Goal: Task Accomplishment & Management: Use online tool/utility

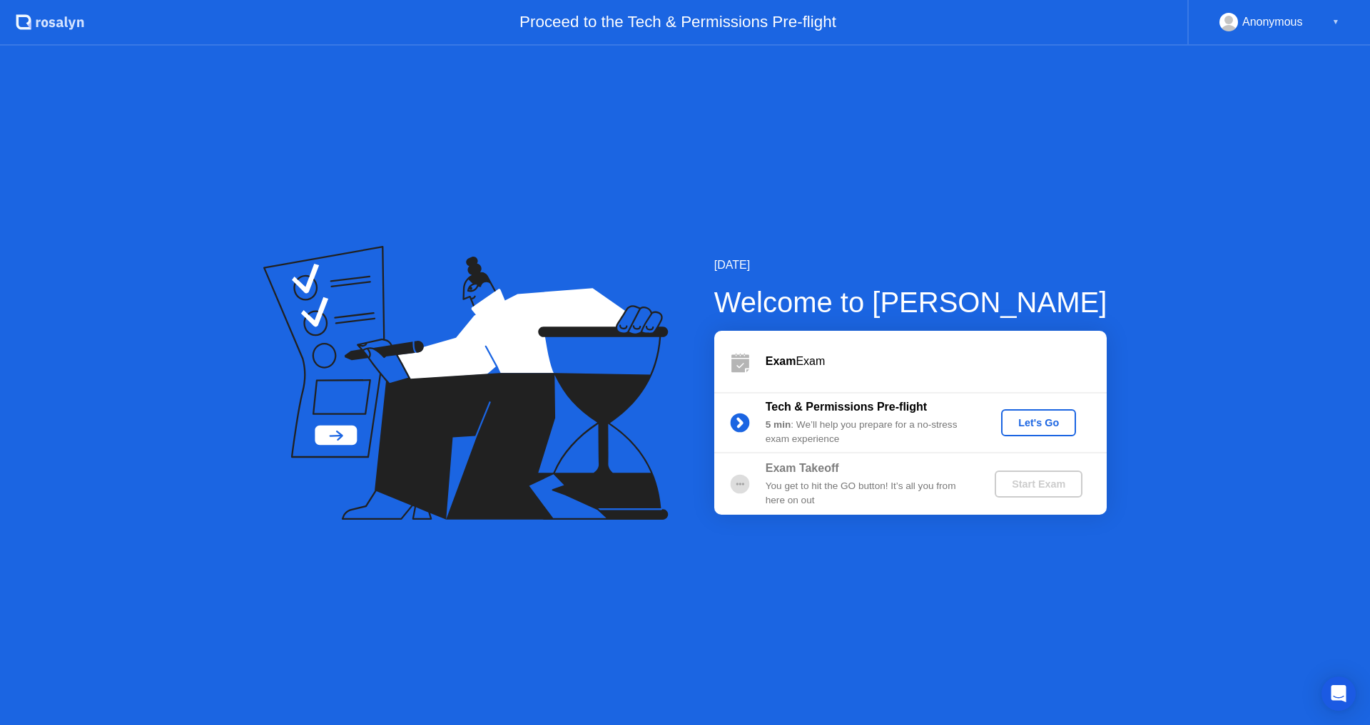
click at [1036, 427] on div "Let's Go" at bounding box center [1038, 422] width 63 height 11
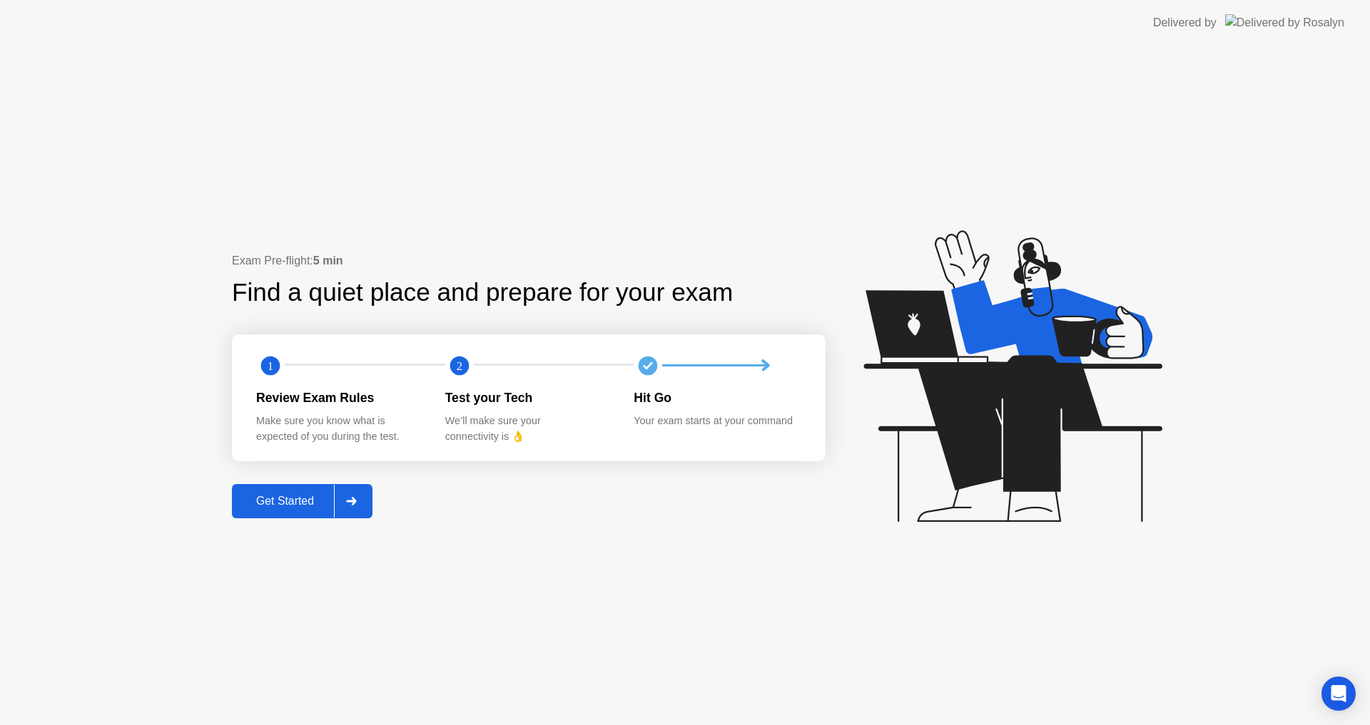
click at [292, 496] on div "Get Started" at bounding box center [285, 501] width 98 height 13
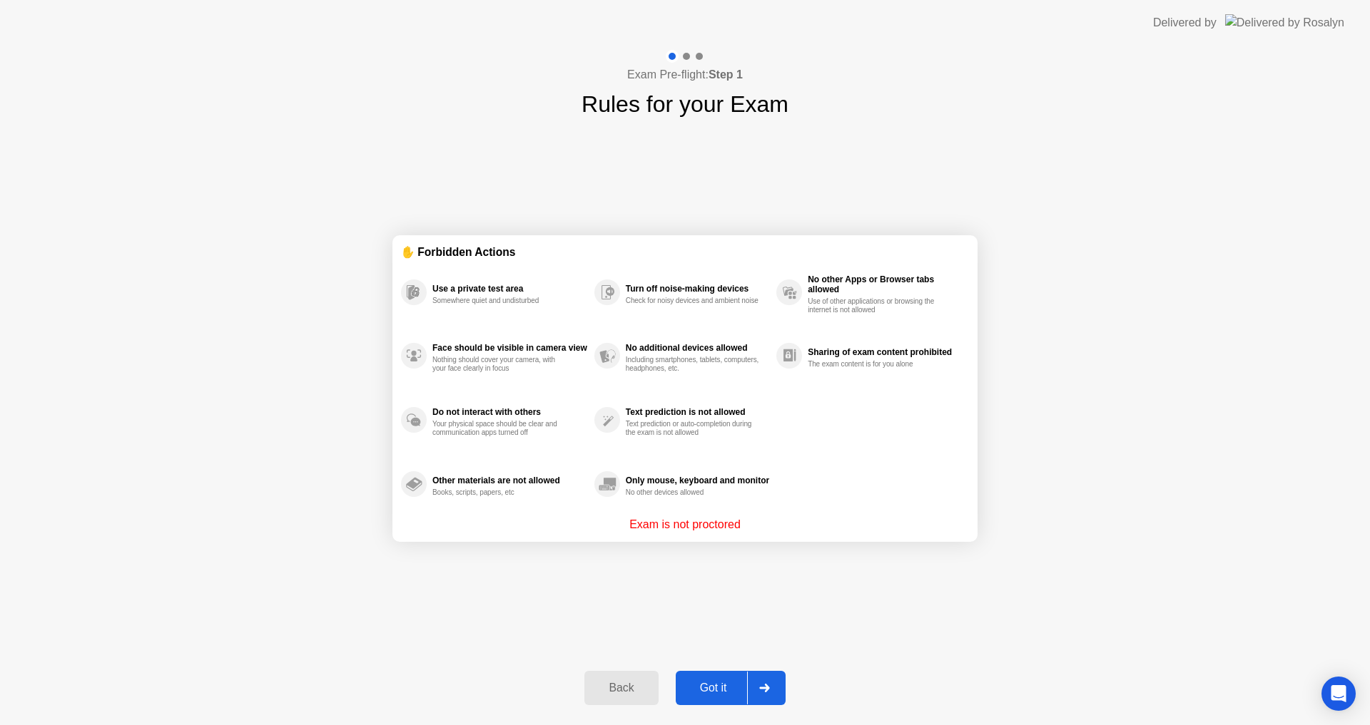
click at [716, 687] on div "Got it" at bounding box center [713, 688] width 67 height 13
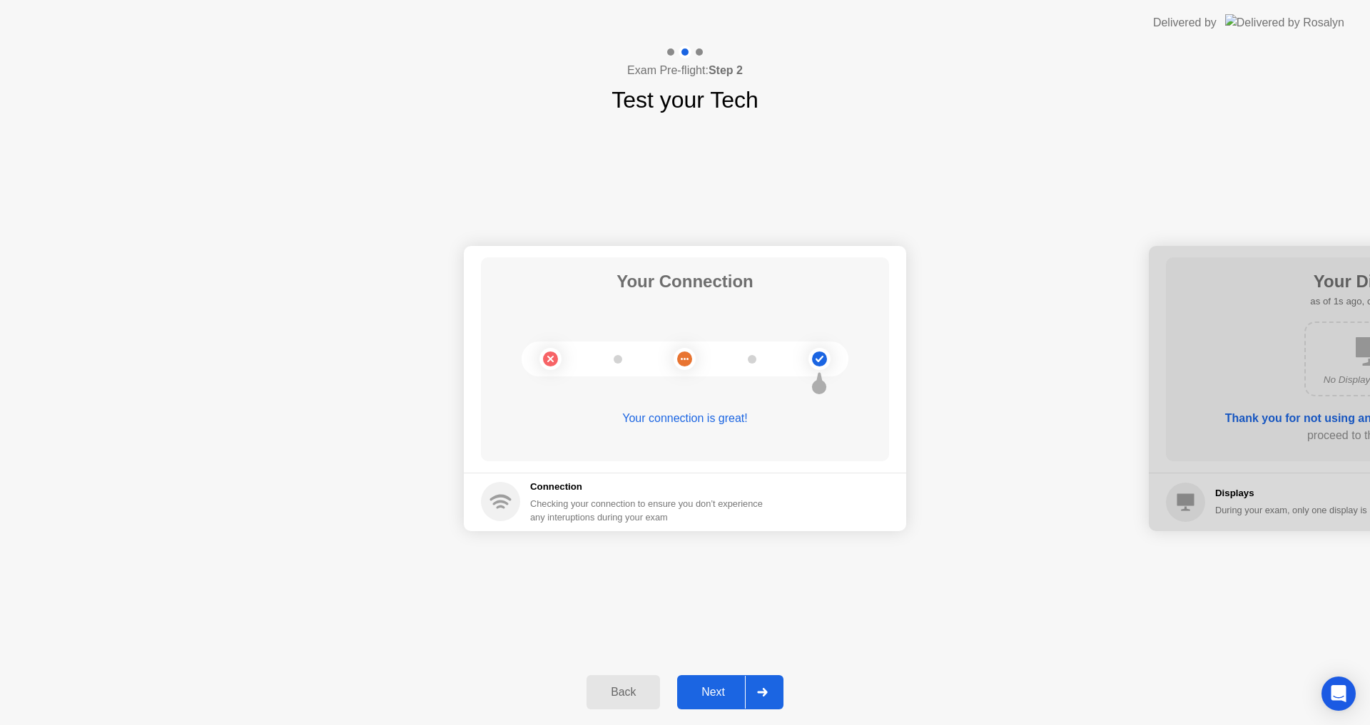
click at [726, 693] on div "Next" at bounding box center [712, 692] width 63 height 13
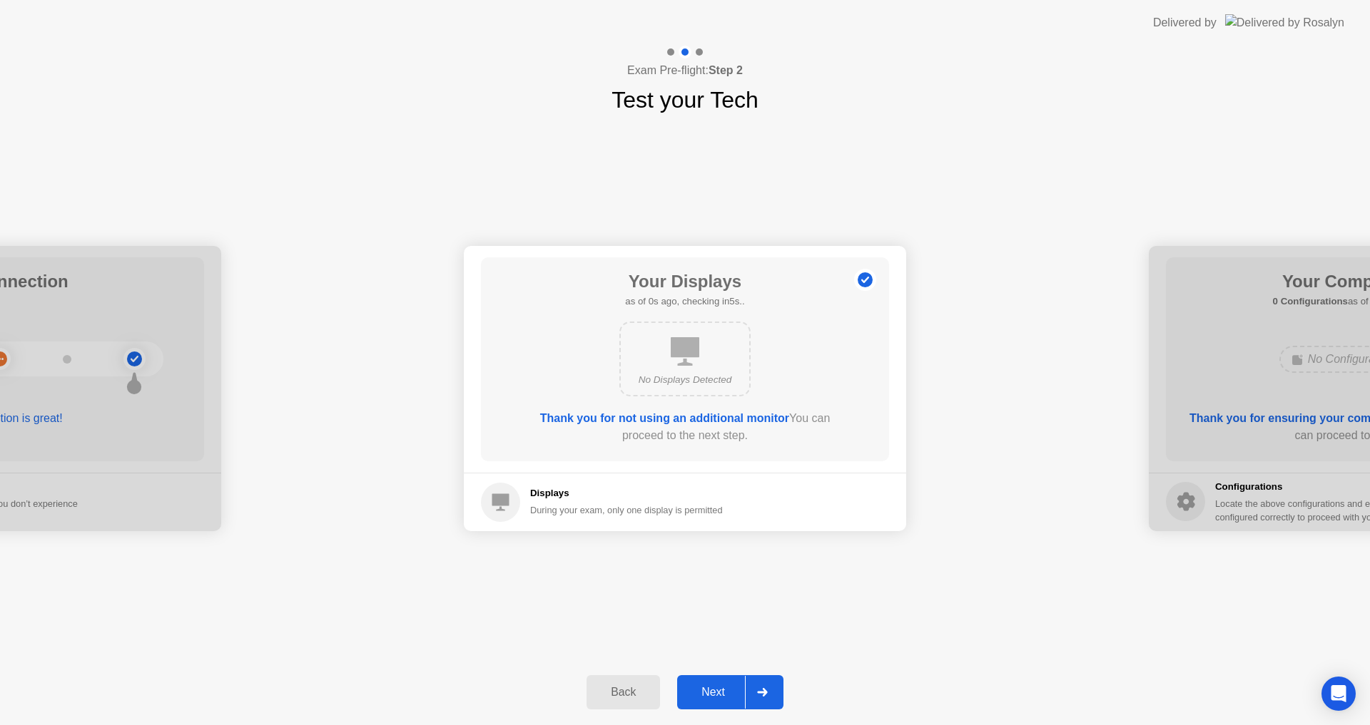
click at [694, 699] on div "Next" at bounding box center [712, 692] width 63 height 13
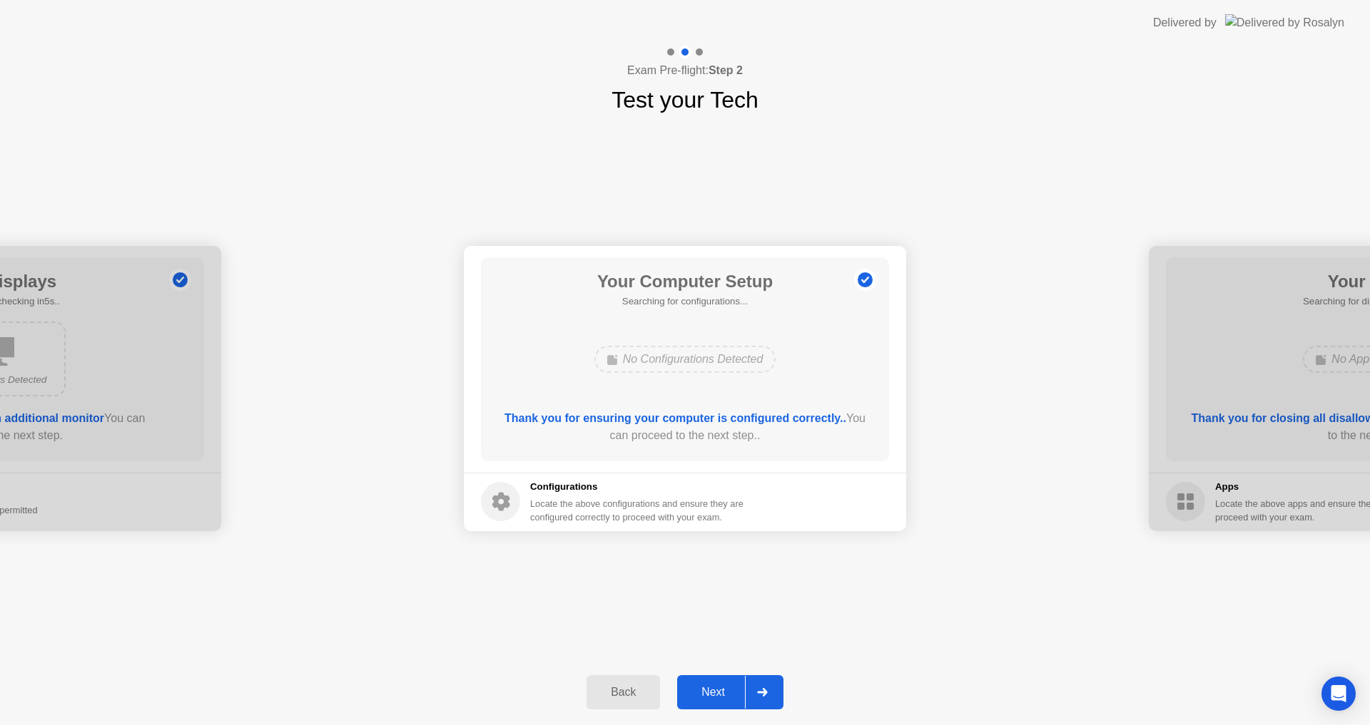
click at [695, 699] on div "Next" at bounding box center [712, 692] width 63 height 13
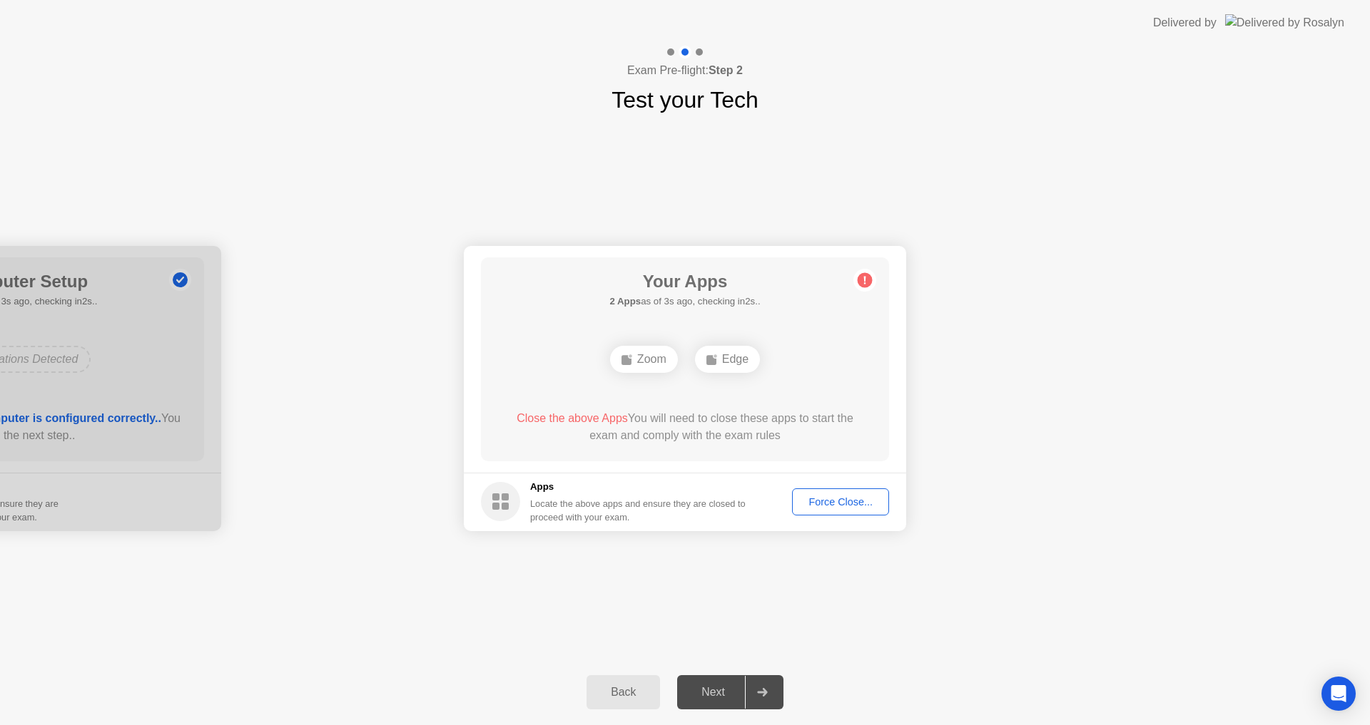
click at [847, 502] on div "Force Close..." at bounding box center [840, 501] width 87 height 11
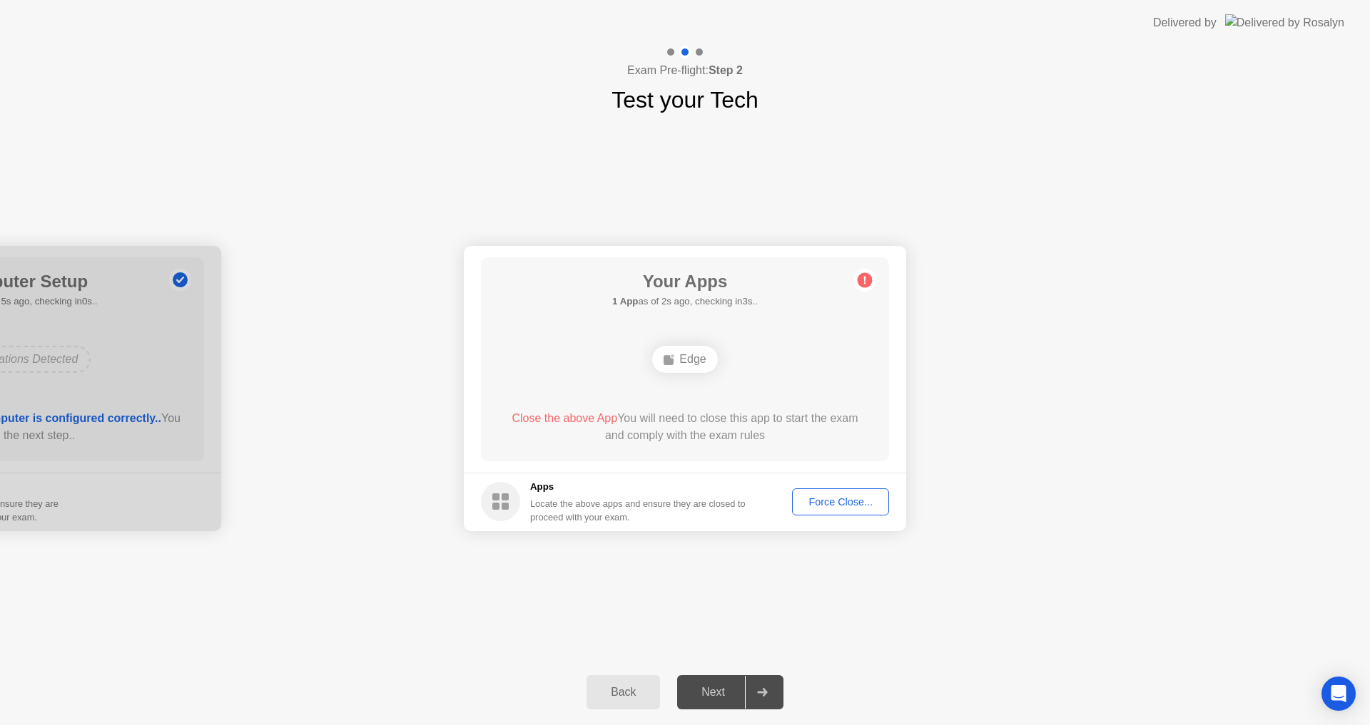
click at [728, 452] on div "Your Apps 1 App as of 2s ago, checking in3s.. Edge Close the above App You will…" at bounding box center [685, 360] width 408 height 204
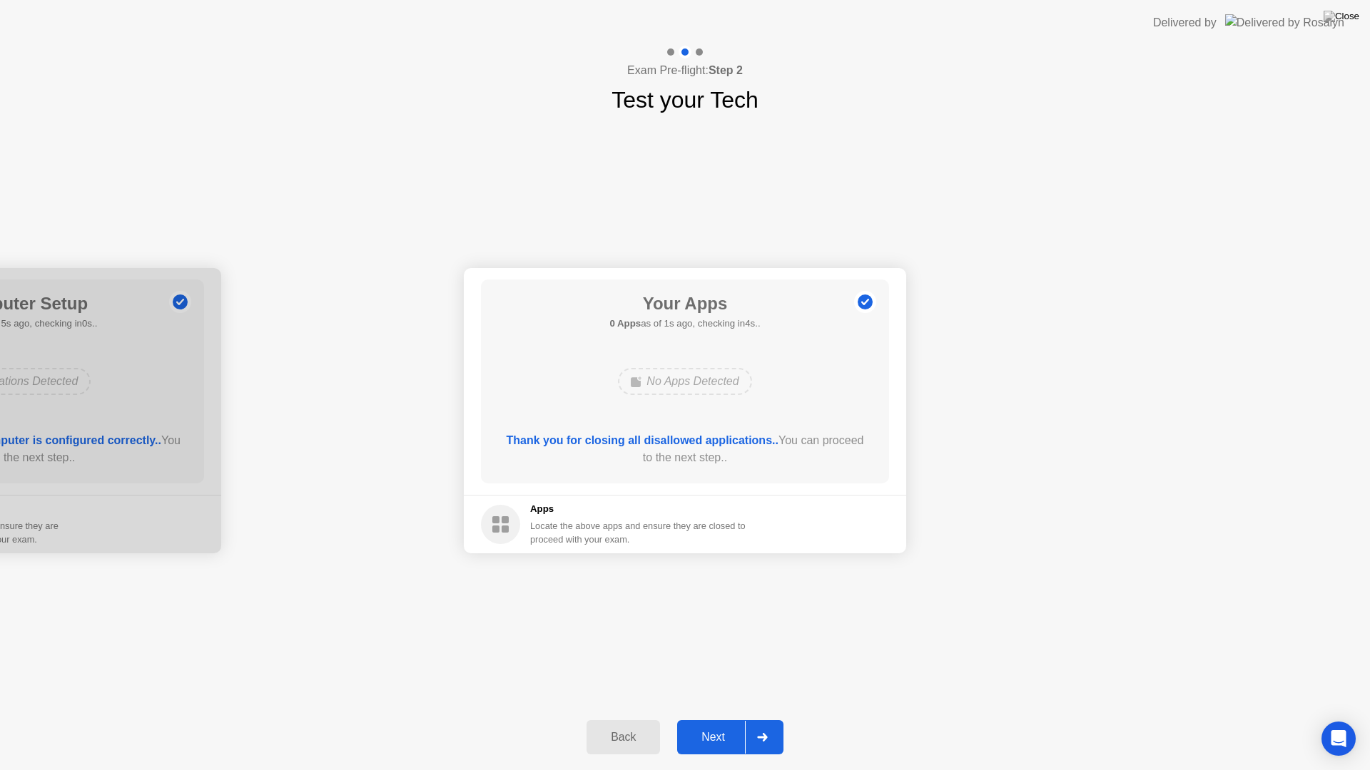
click at [699, 725] on div "Next" at bounding box center [712, 737] width 63 height 13
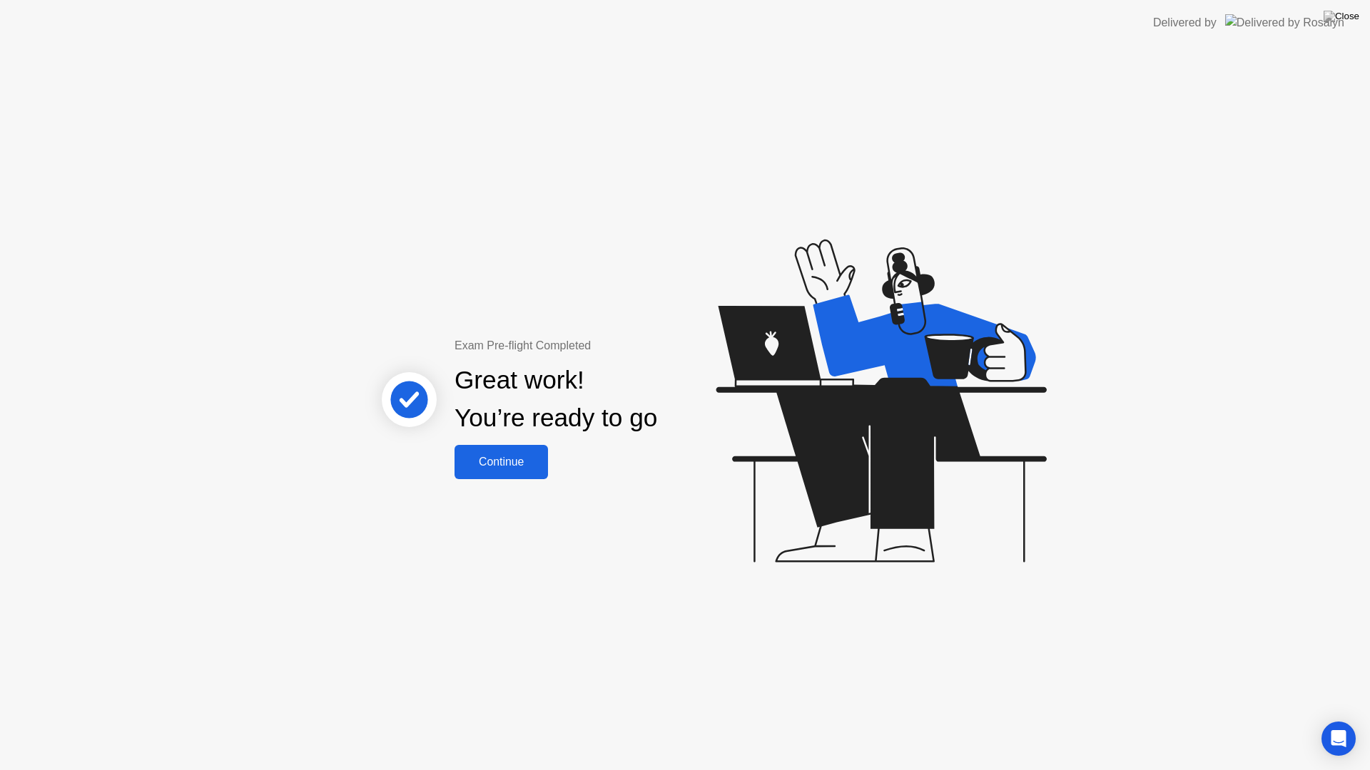
click at [528, 468] on div "Continue" at bounding box center [501, 462] width 85 height 13
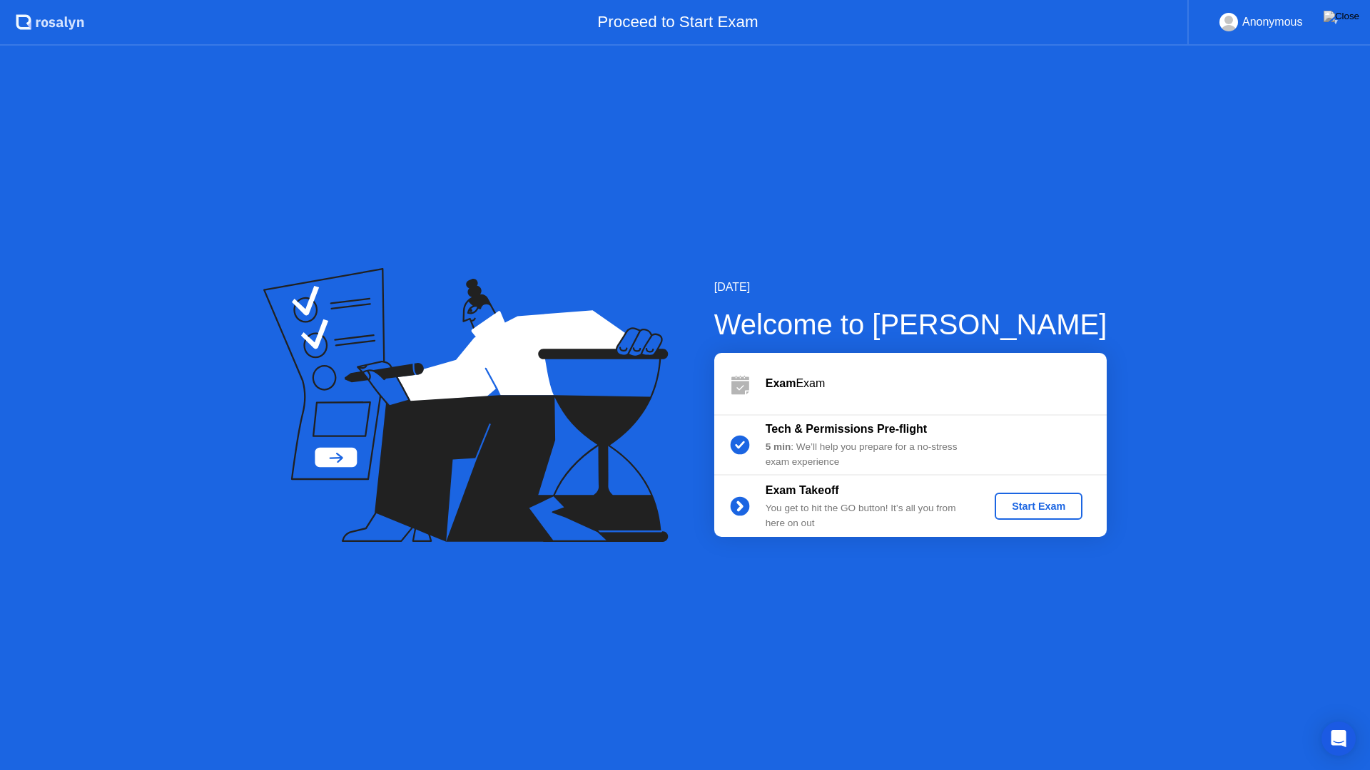
click at [1047, 511] on div "Start Exam" at bounding box center [1038, 506] width 76 height 11
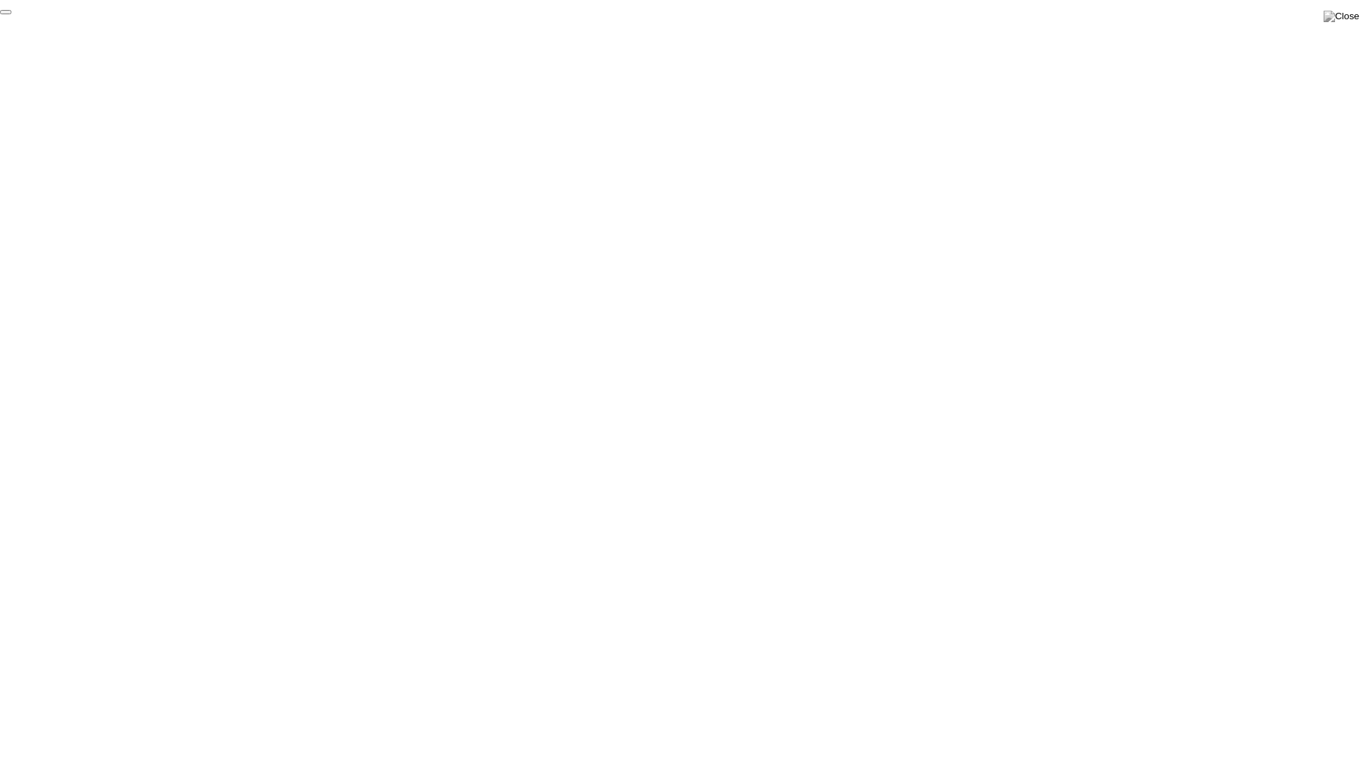
click div "End Proctoring Session"
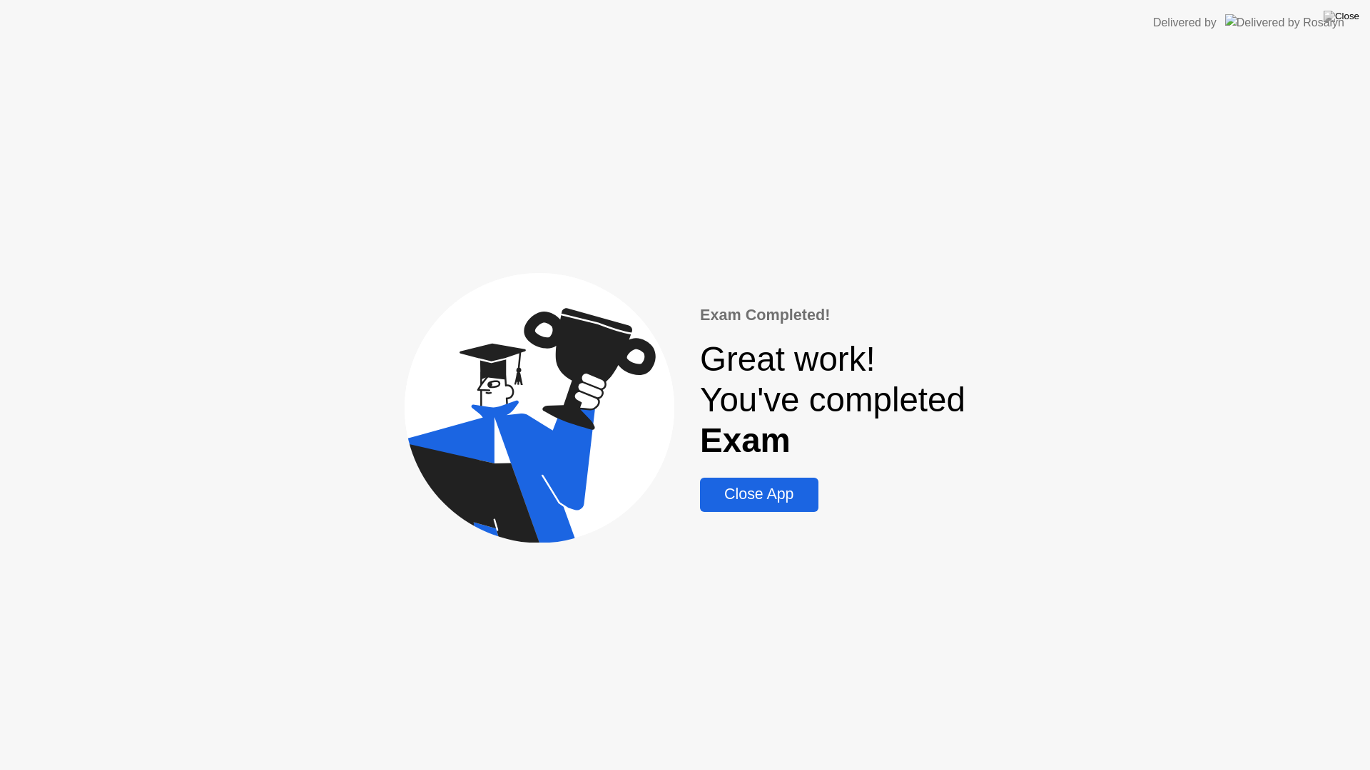
click at [810, 501] on button "Close App" at bounding box center [759, 495] width 118 height 34
